Goal: Task Accomplishment & Management: Manage account settings

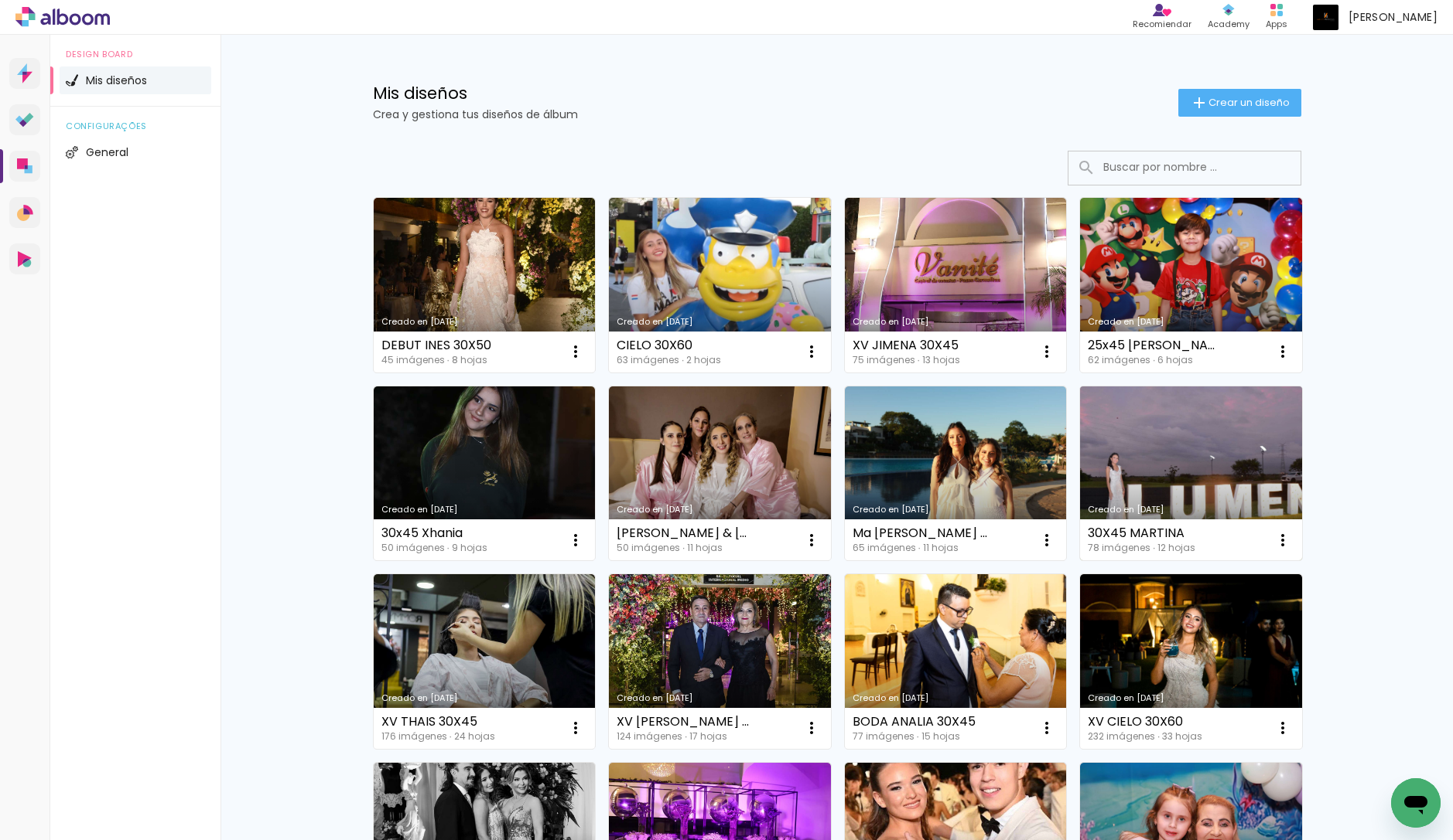
click at [1219, 484] on link "Creado en 16/5/25" at bounding box center [1191, 473] width 222 height 175
click at [585, 361] on iron-icon at bounding box center [575, 352] width 19 height 19
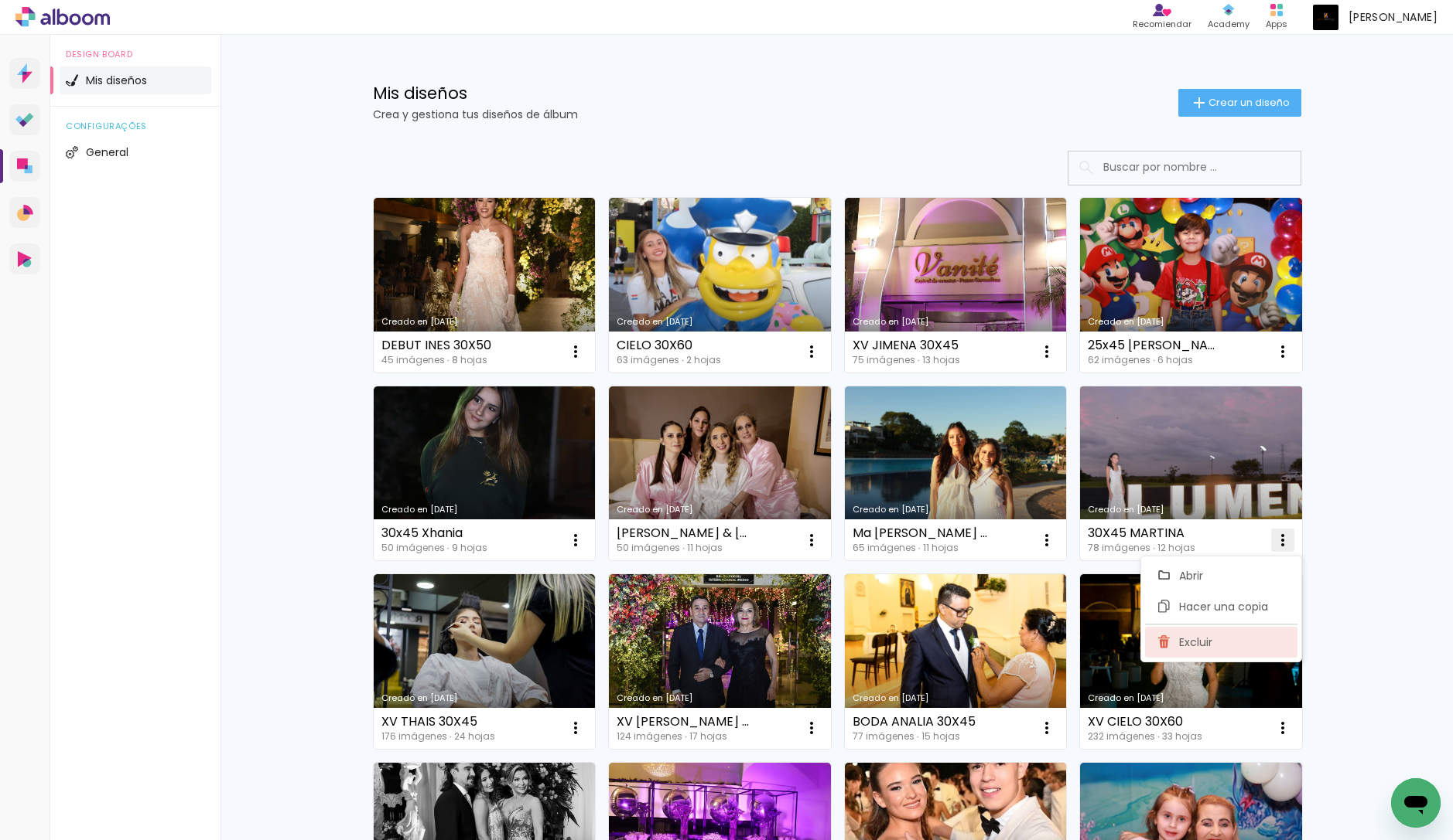
click at [1216, 629] on paper-item "Excluir" at bounding box center [1221, 642] width 152 height 31
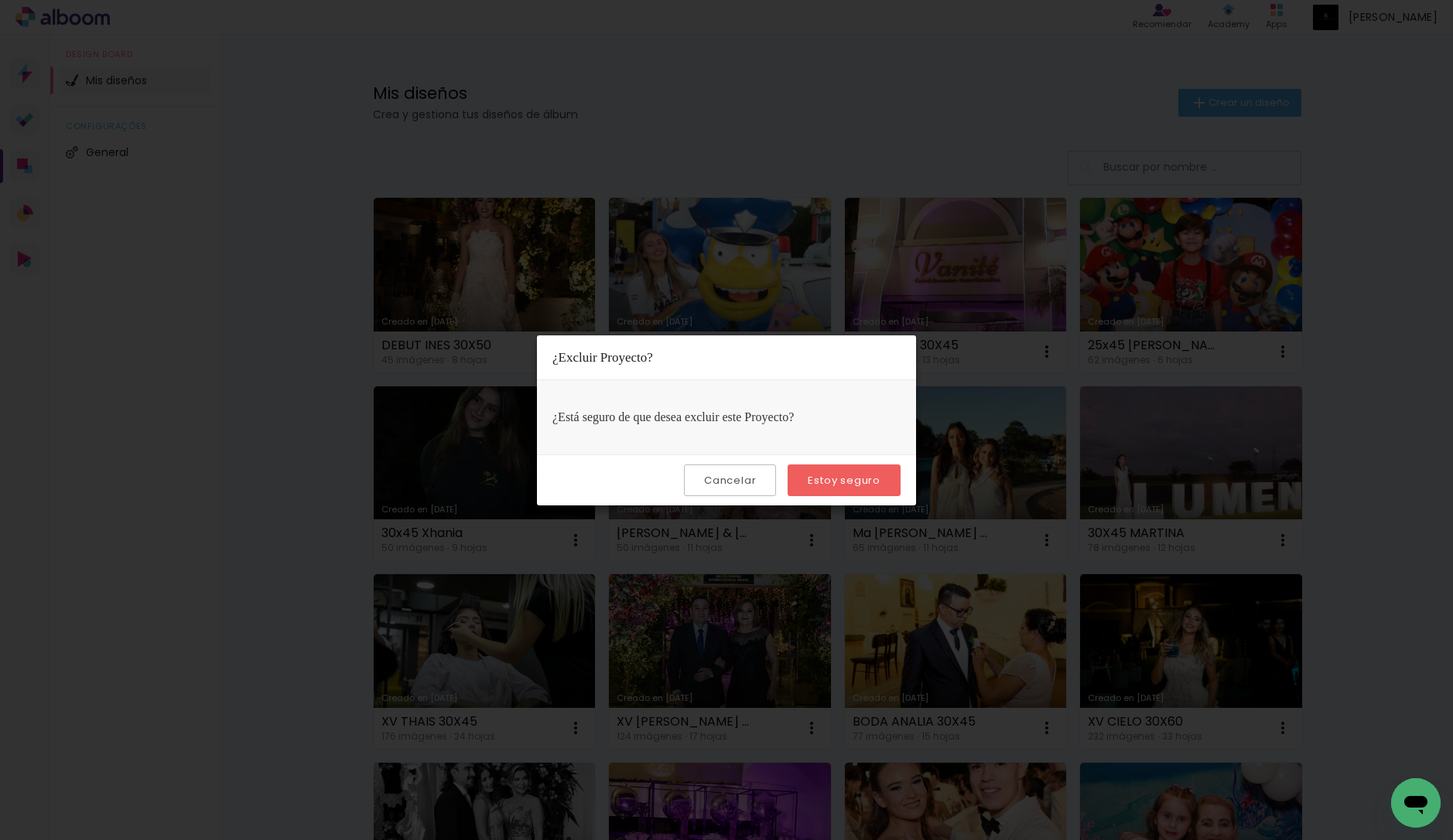
click at [0, 0] on slot "Estoy seguro" at bounding box center [0, 0] width 0 height 0
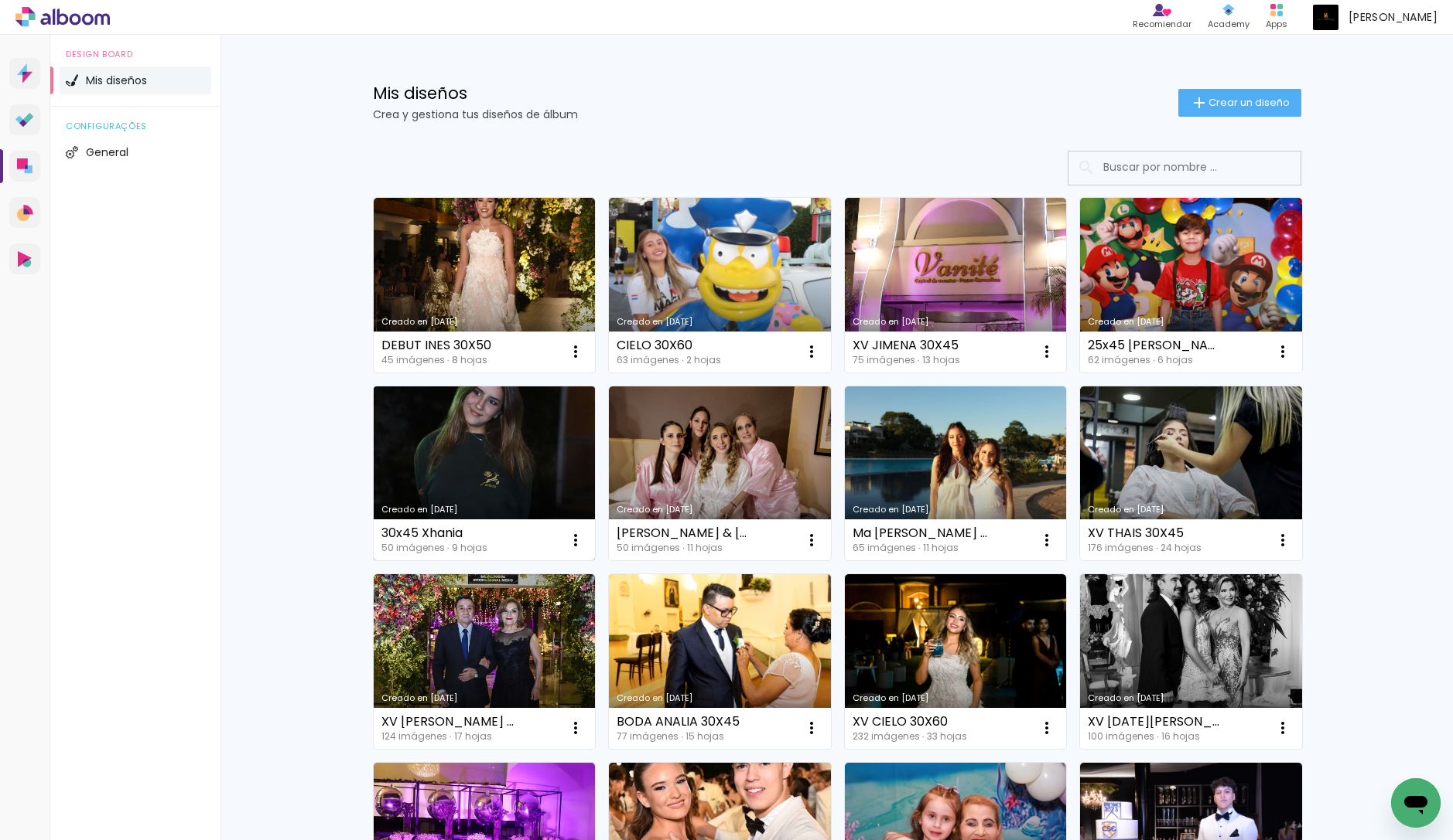
click at [490, 494] on link "Creado en [DATE]" at bounding box center [485, 473] width 222 height 175
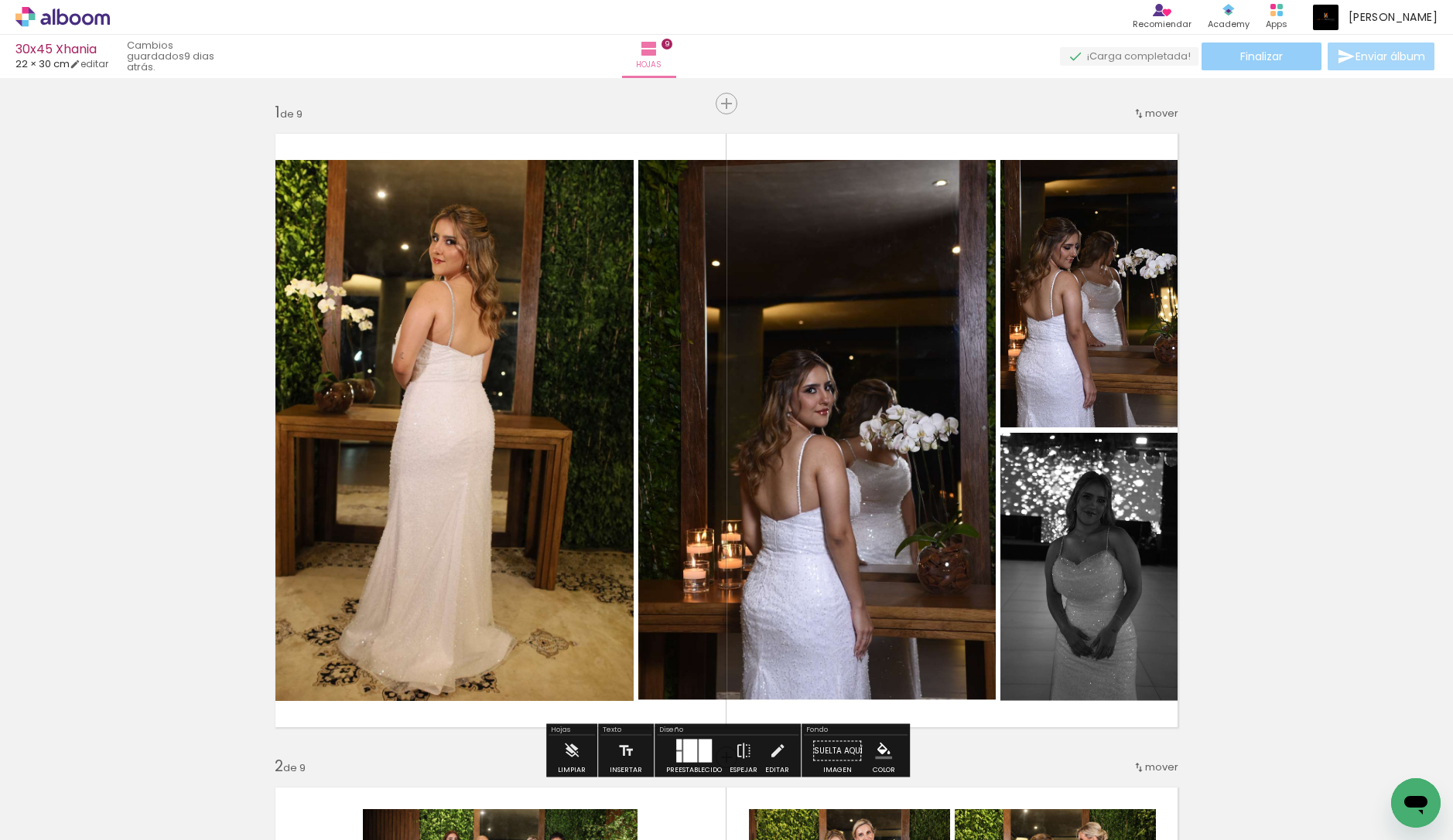
click at [1267, 58] on span "Finalizar" at bounding box center [1261, 56] width 43 height 11
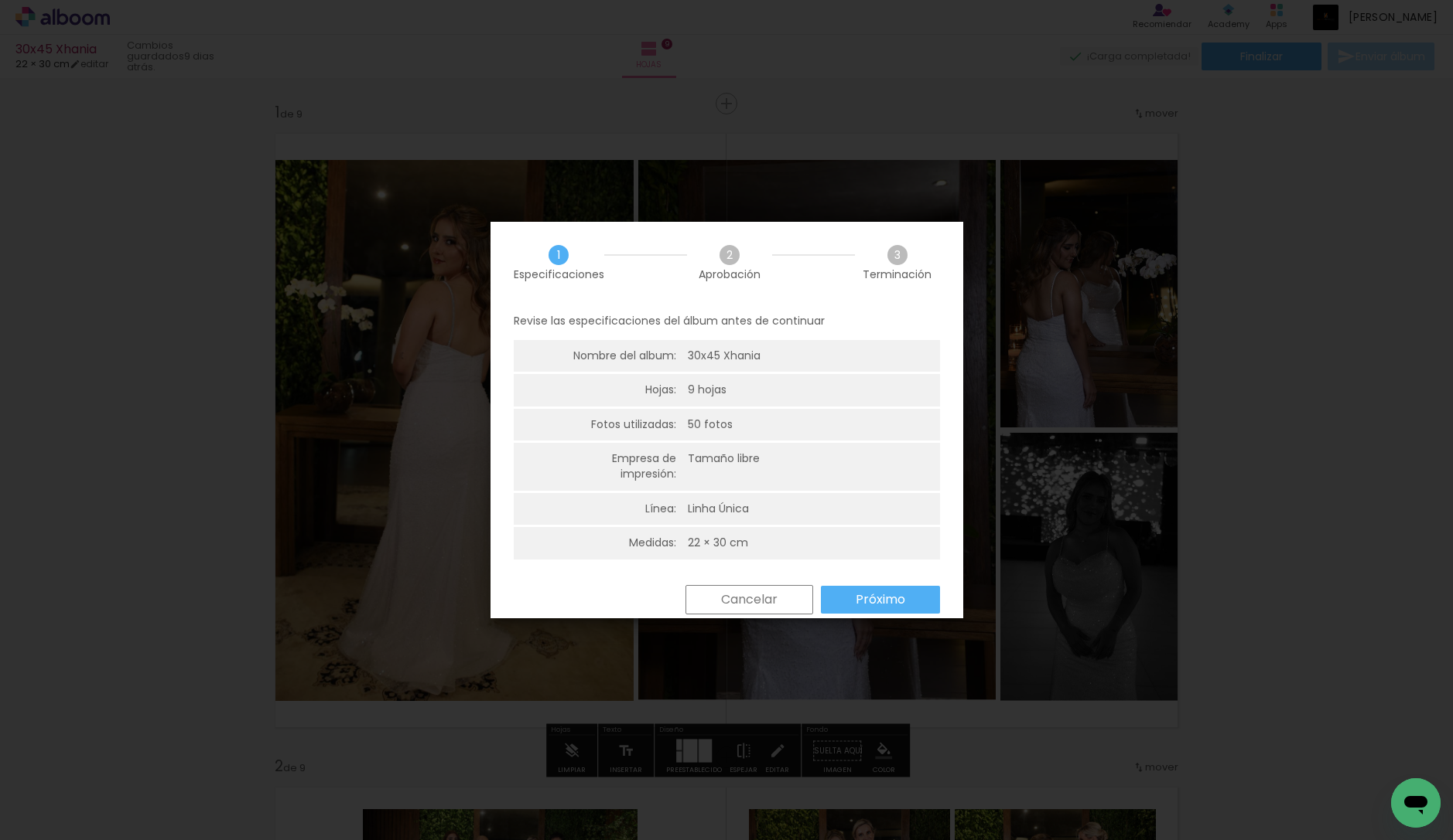
click at [853, 602] on paper-button "Próximo" at bounding box center [880, 600] width 120 height 28
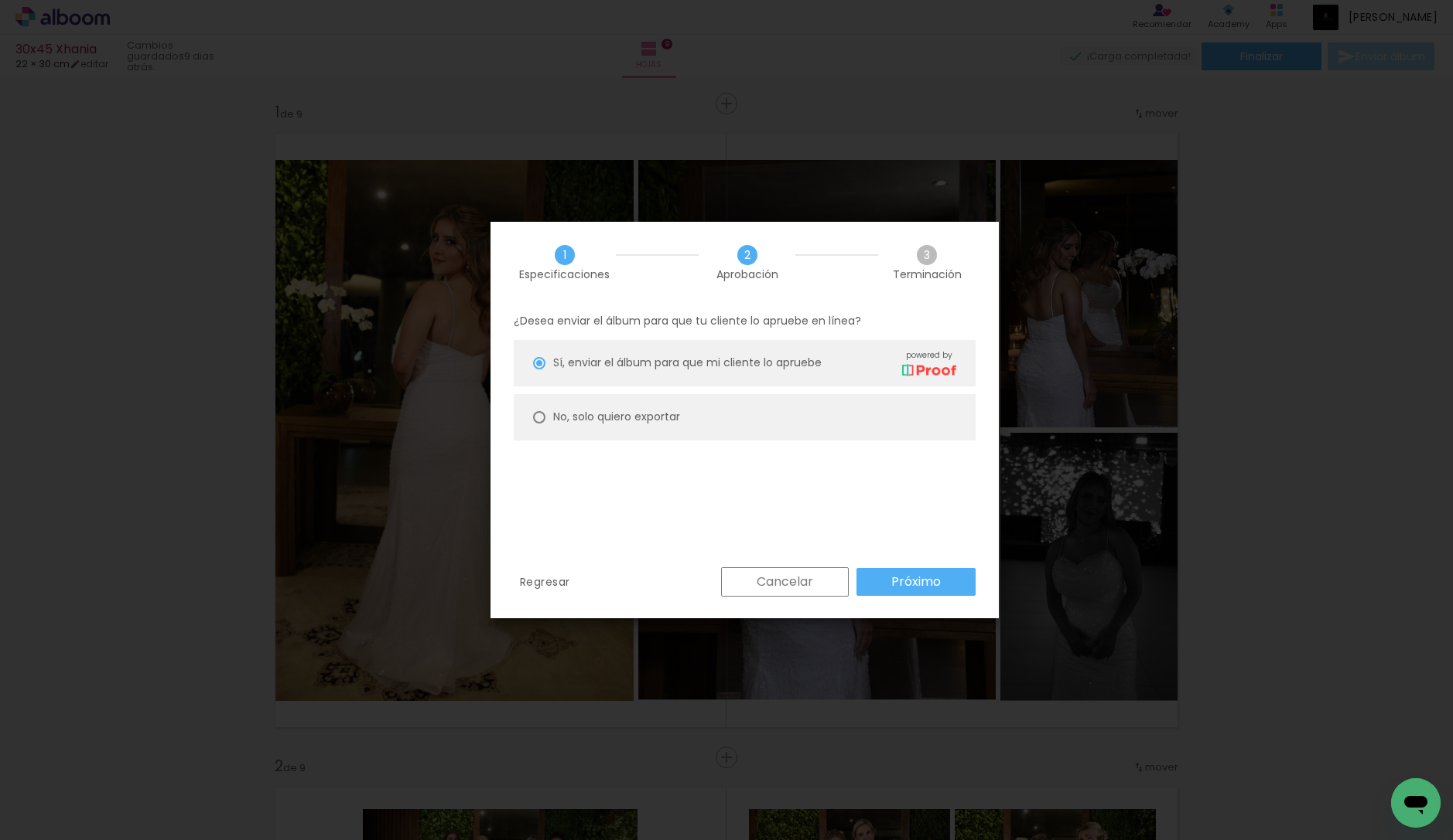
click at [0, 0] on slot "No, solo quiero exportar" at bounding box center [0, 0] width 0 height 0
type paper-radio-button "on"
click at [962, 587] on paper-button "Próximo" at bounding box center [916, 583] width 120 height 28
type input "Alta, 300 DPI"
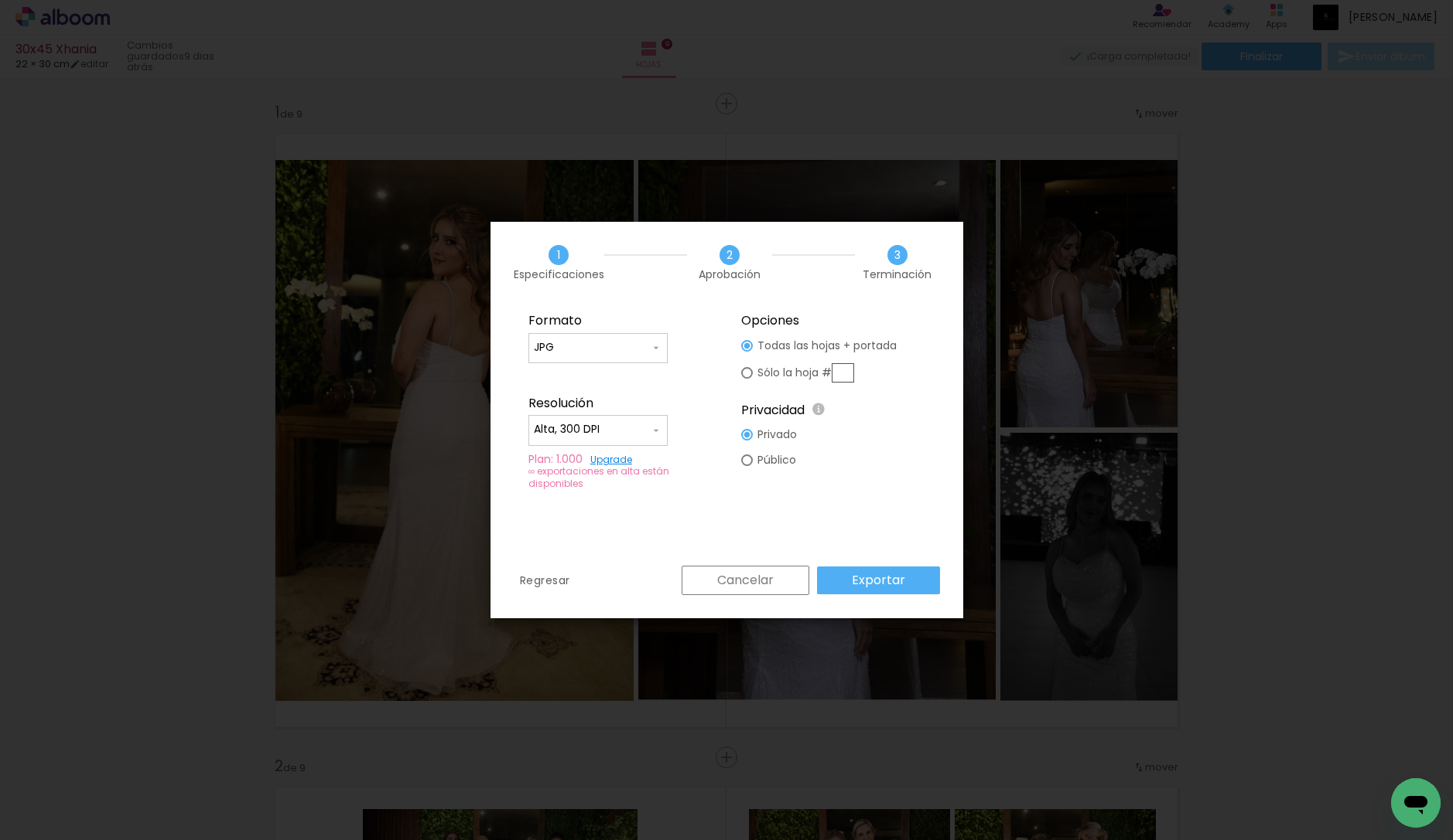
click at [911, 572] on paper-button "Exportar" at bounding box center [878, 581] width 123 height 28
